Goal: Transaction & Acquisition: Purchase product/service

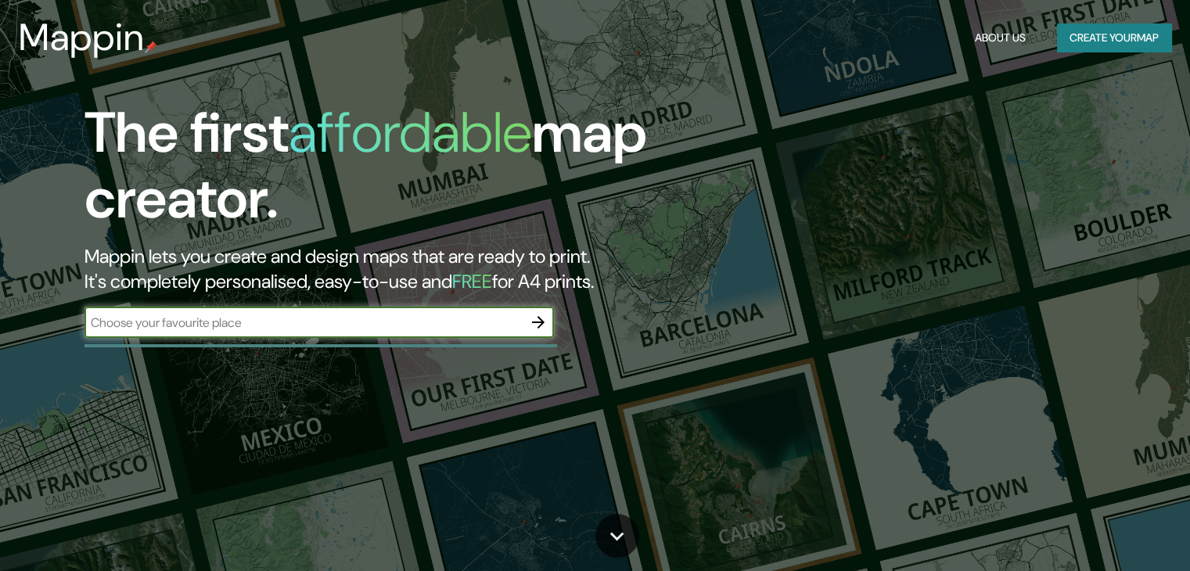
click at [462, 332] on div "​" at bounding box center [320, 322] width 470 height 31
type input "pasto [GEOGRAPHIC_DATA]"
click at [545, 325] on icon "button" at bounding box center [538, 322] width 19 height 19
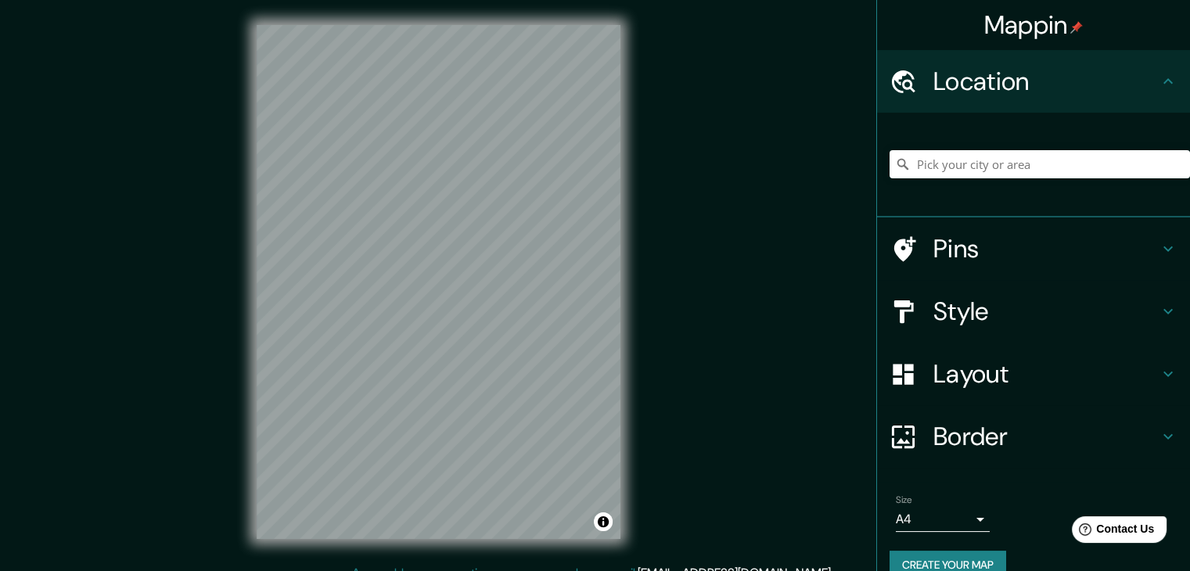
click at [957, 242] on h4 "Pins" at bounding box center [1046, 248] width 225 height 31
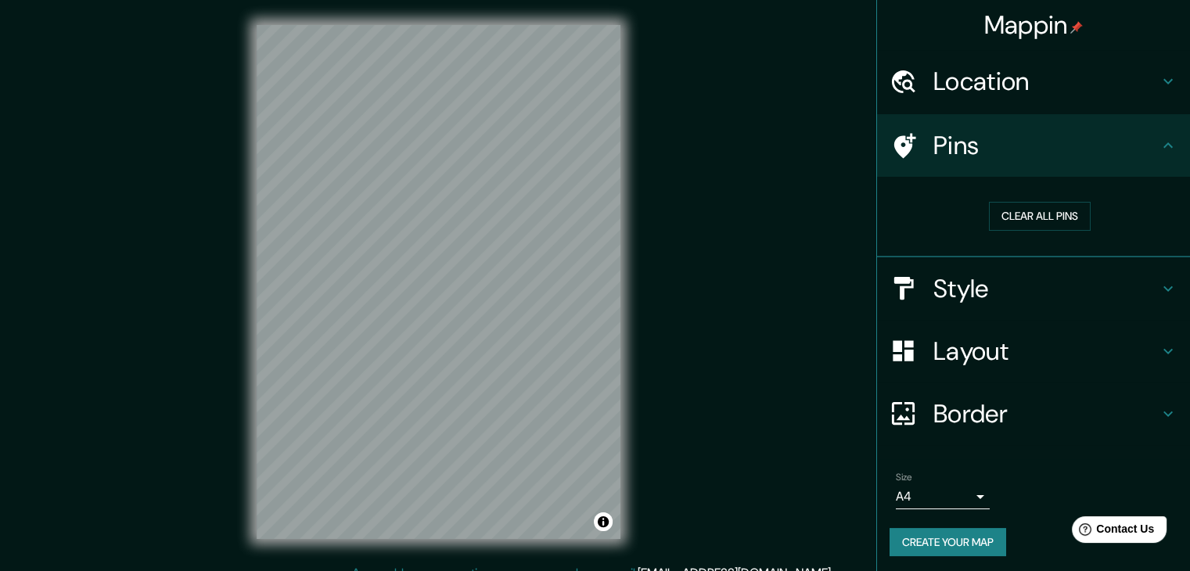
click at [1048, 88] on h4 "Location" at bounding box center [1046, 81] width 225 height 31
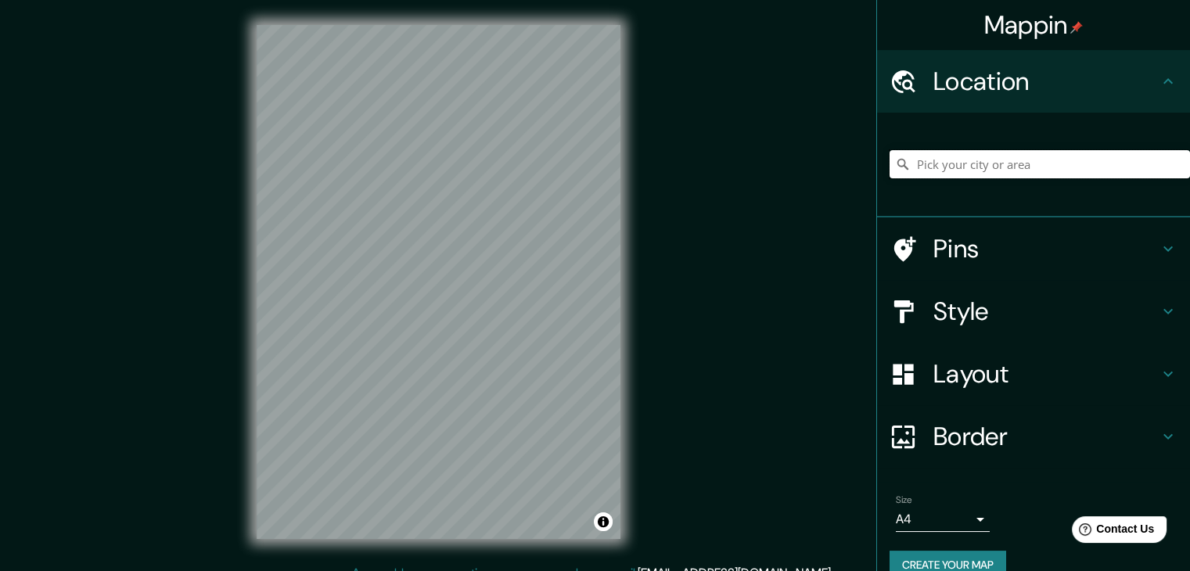
click at [1039, 165] on input "Pick your city or area" at bounding box center [1040, 164] width 300 height 28
type input "Pasto, [GEOGRAPHIC_DATA], [GEOGRAPHIC_DATA]"
click at [648, 164] on div "Mappin Location [GEOGRAPHIC_DATA], [GEOGRAPHIC_DATA], [GEOGRAPHIC_DATA] Pasto […" at bounding box center [595, 294] width 1190 height 589
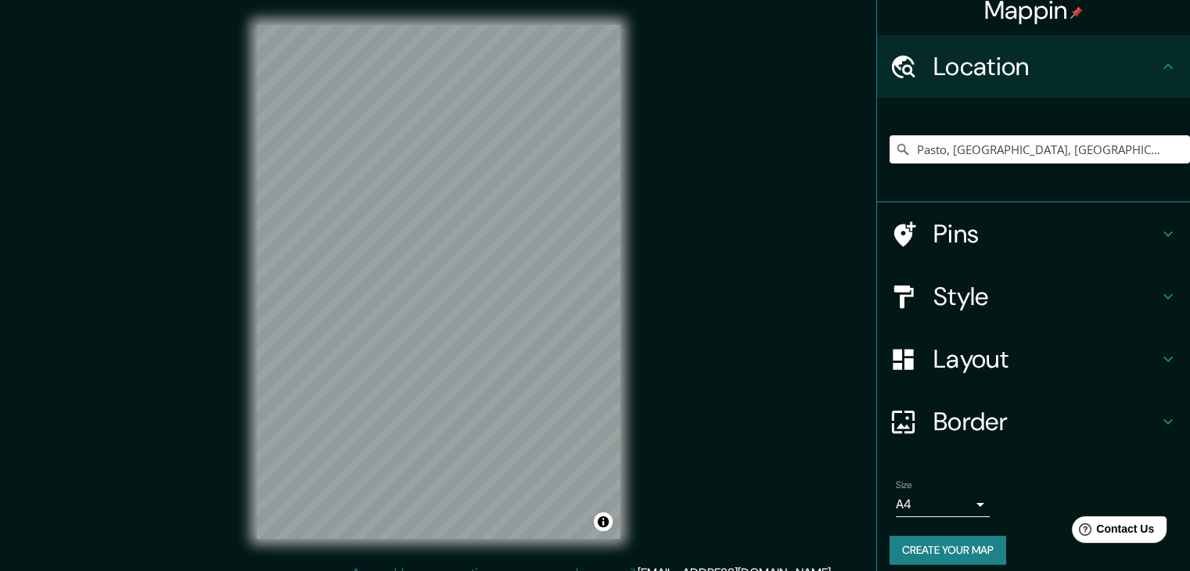
scroll to position [27, 0]
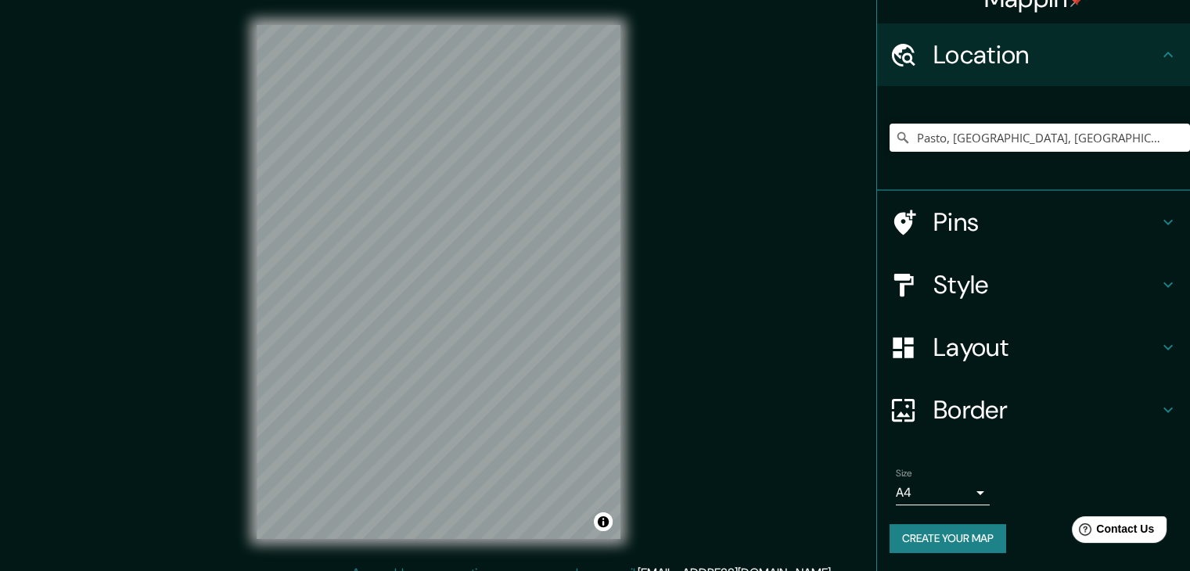
click at [964, 486] on body "Mappin Location [GEOGRAPHIC_DATA], [GEOGRAPHIC_DATA], [GEOGRAPHIC_DATA] Pasto […" at bounding box center [595, 285] width 1190 height 571
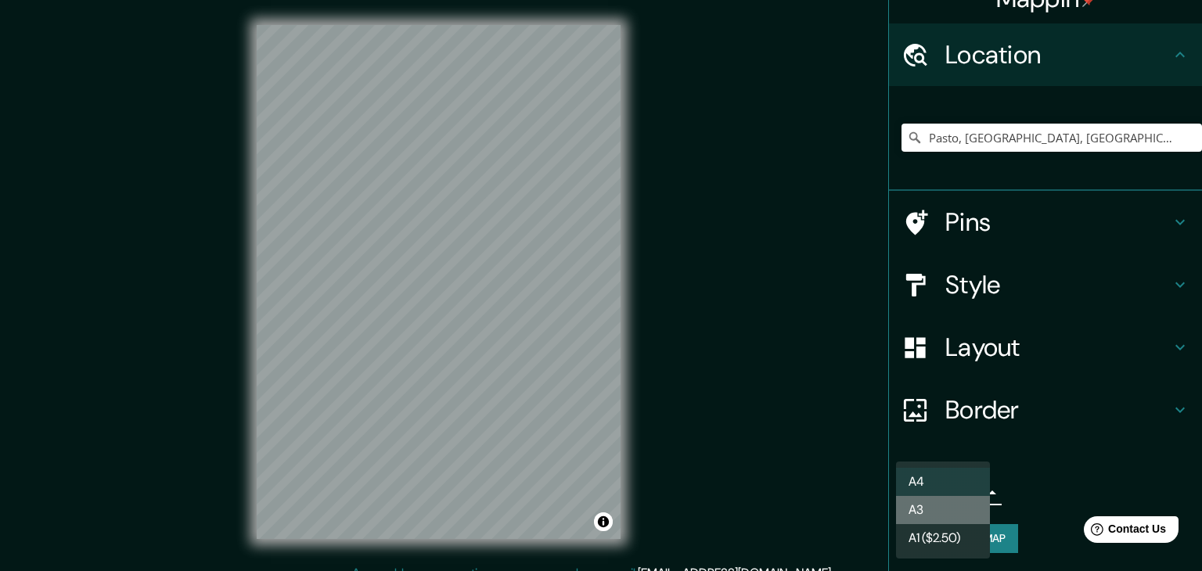
click at [957, 513] on li "A3" at bounding box center [943, 510] width 94 height 28
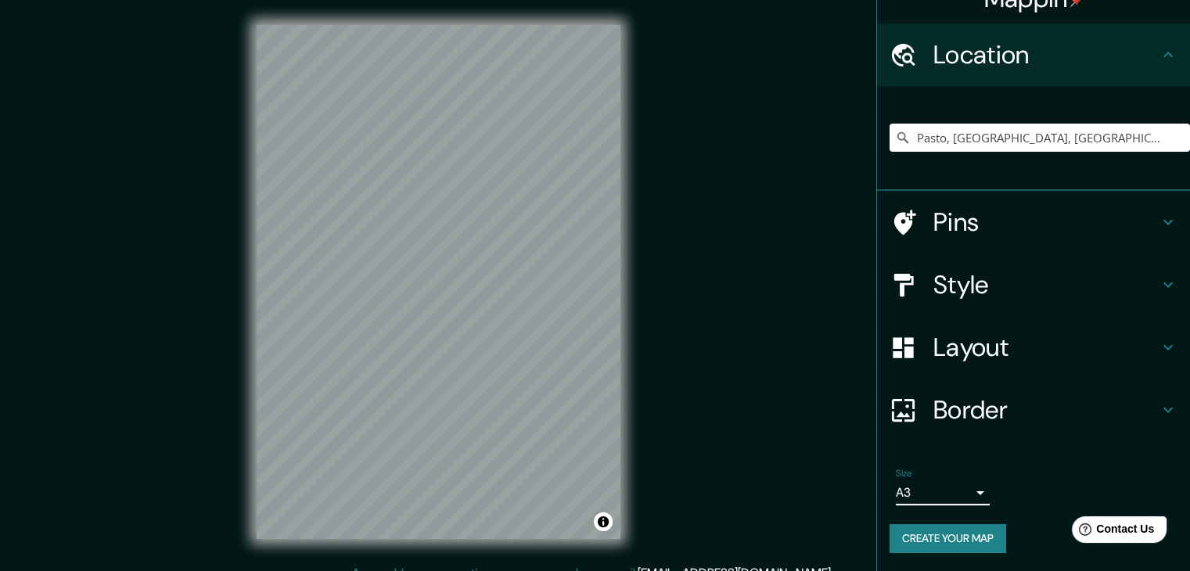
click at [955, 490] on body "Mappin Location [GEOGRAPHIC_DATA], [GEOGRAPHIC_DATA], [GEOGRAPHIC_DATA] Pasto […" at bounding box center [595, 285] width 1190 height 571
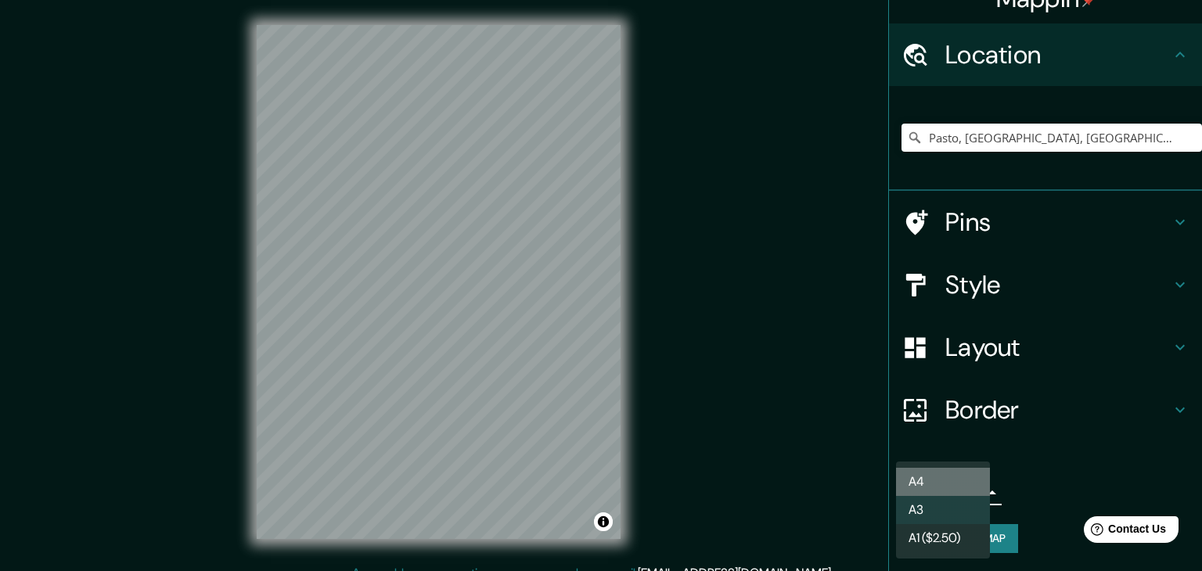
click at [952, 476] on li "A4" at bounding box center [943, 482] width 94 height 28
type input "single"
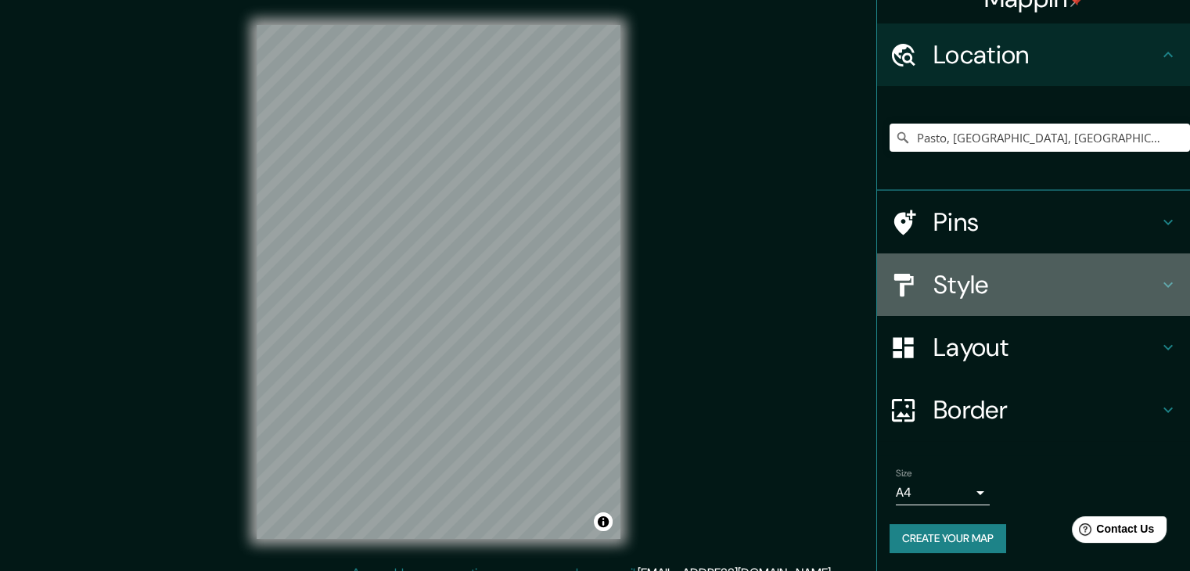
click at [1039, 290] on h4 "Style" at bounding box center [1046, 284] width 225 height 31
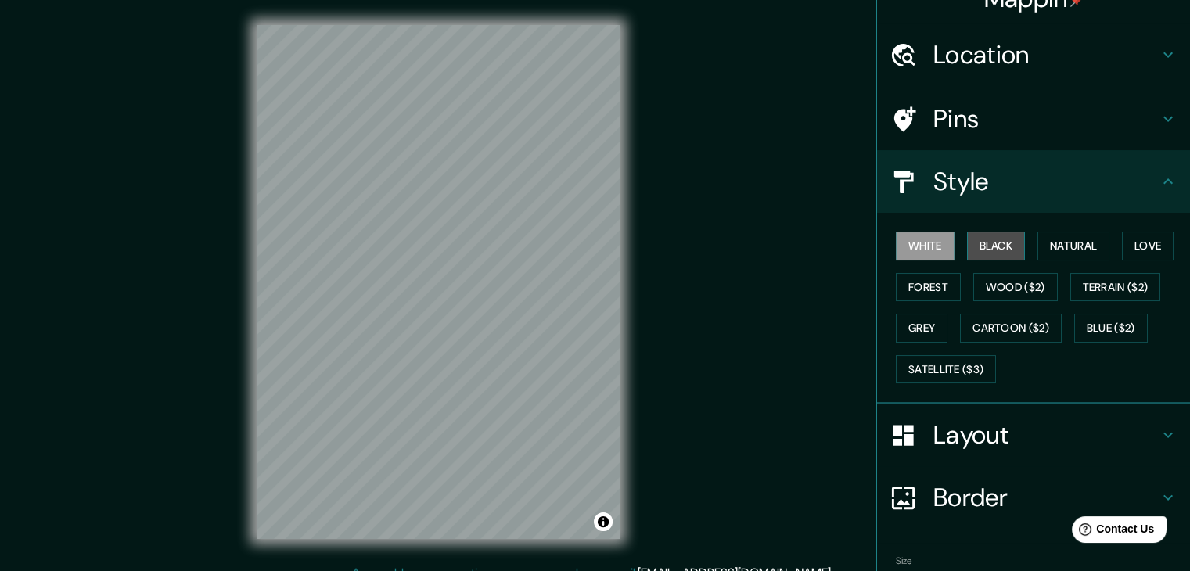
click at [983, 242] on button "Black" at bounding box center [996, 246] width 59 height 29
click at [931, 242] on button "White" at bounding box center [925, 246] width 59 height 29
click at [1042, 236] on button "Natural" at bounding box center [1074, 246] width 72 height 29
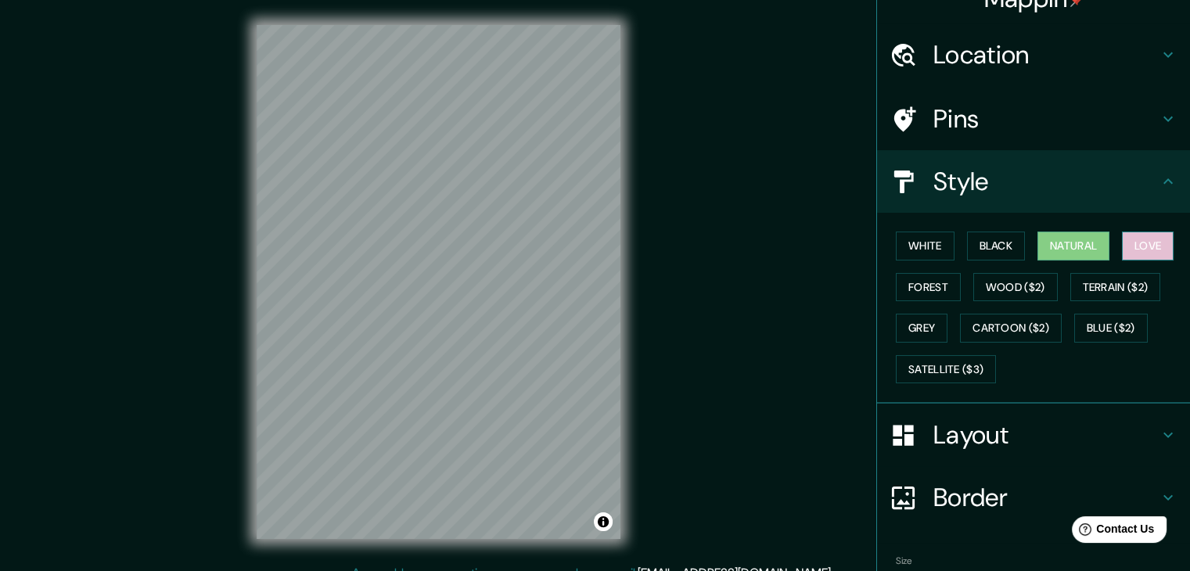
click at [1122, 242] on button "Love" at bounding box center [1148, 246] width 52 height 29
click at [926, 278] on button "Forest" at bounding box center [928, 287] width 65 height 29
click at [1083, 247] on button "Natural" at bounding box center [1074, 246] width 72 height 29
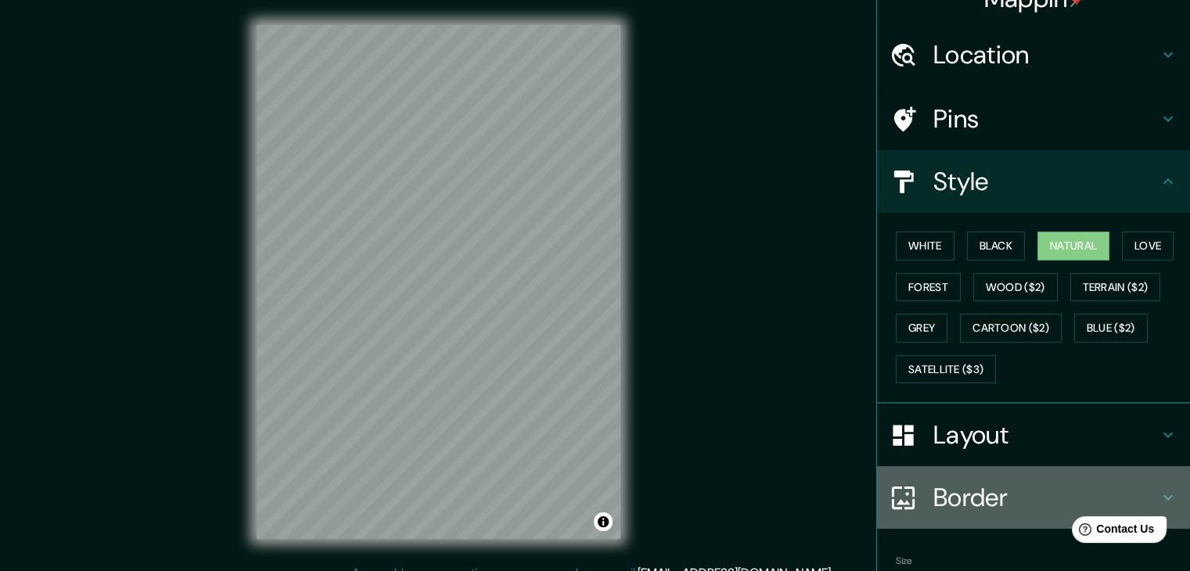
click at [998, 502] on h4 "Border" at bounding box center [1046, 497] width 225 height 31
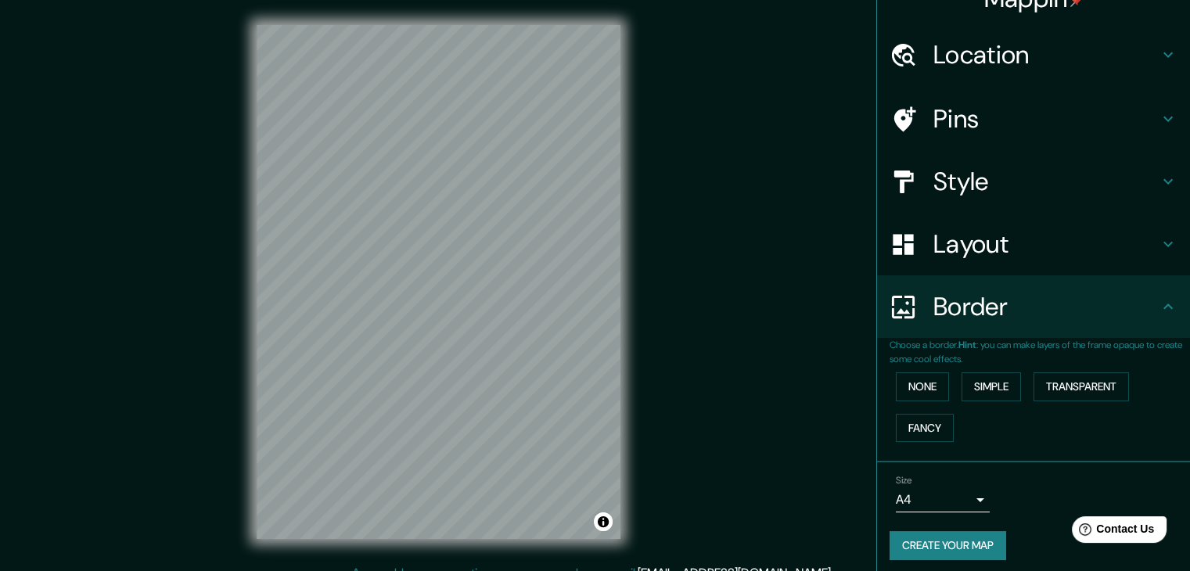
click at [986, 254] on h4 "Layout" at bounding box center [1046, 243] width 225 height 31
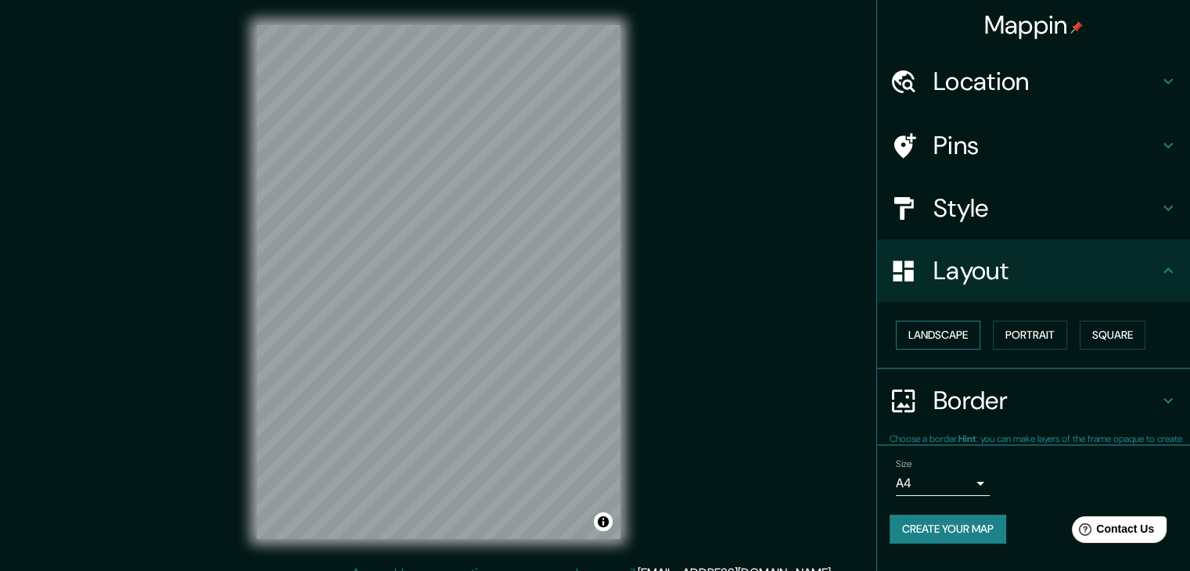
scroll to position [0, 0]
